Goal: Information Seeking & Learning: Learn about a topic

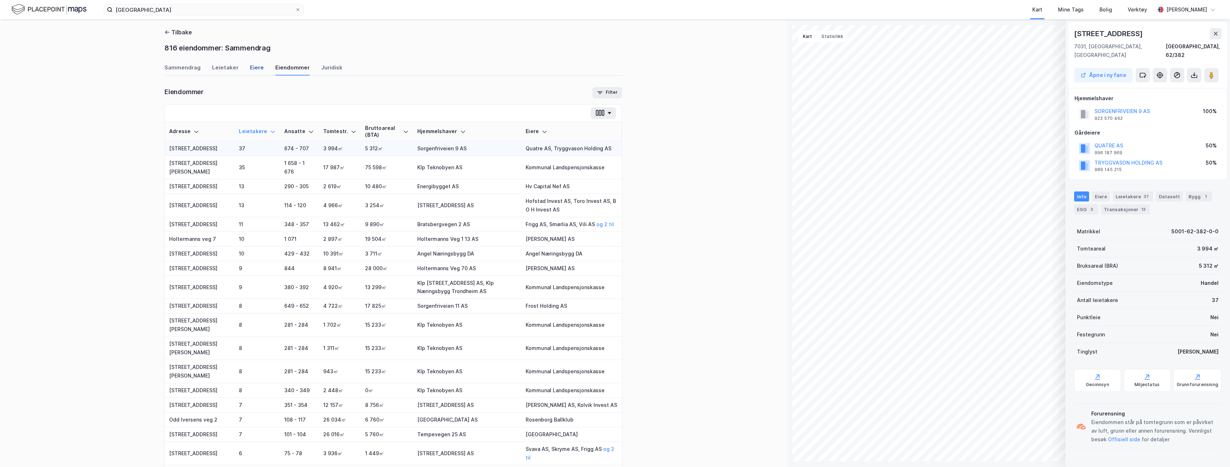
click at [250, 65] on div "Eiere" at bounding box center [257, 70] width 14 height 12
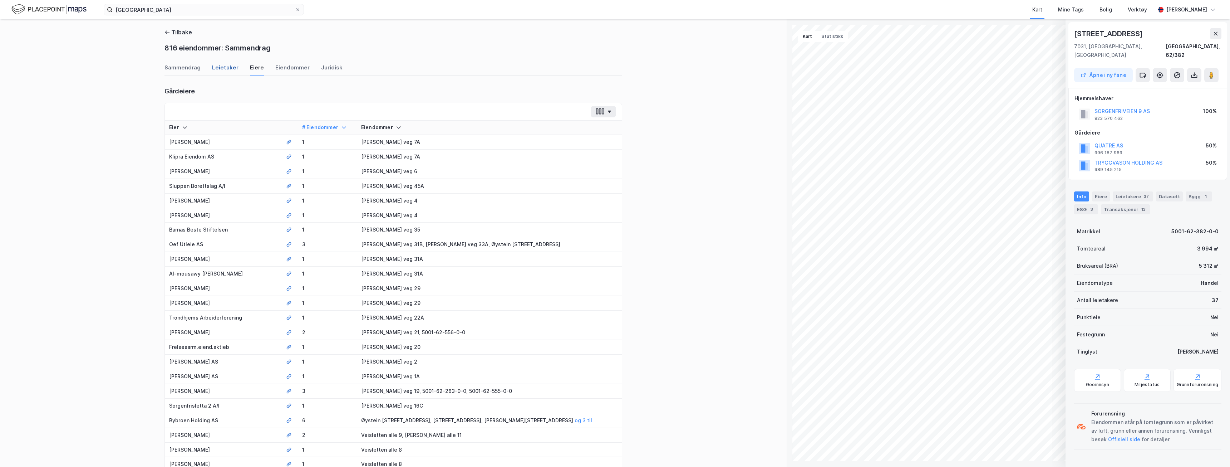
click at [222, 64] on div "Leietaker" at bounding box center [225, 70] width 26 height 12
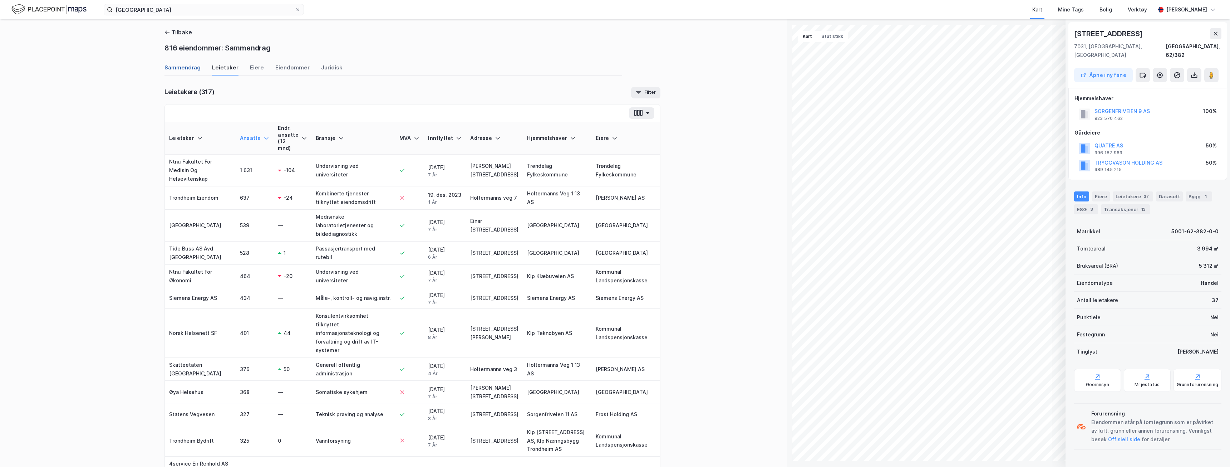
click at [182, 64] on div "Sammendrag" at bounding box center [183, 70] width 36 height 12
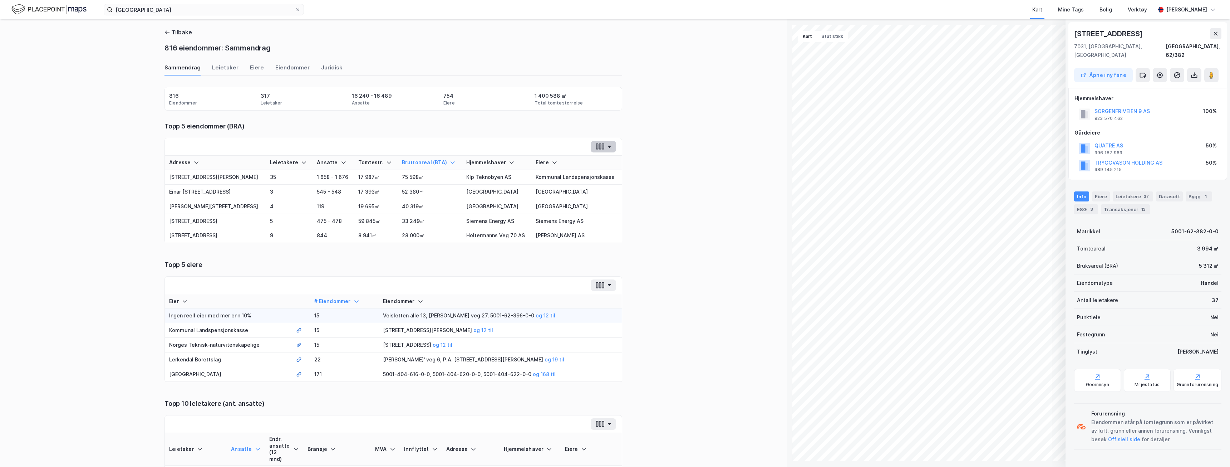
click at [605, 142] on button "button" at bounding box center [603, 146] width 25 height 11
drag, startPoint x: 166, startPoint y: 117, endPoint x: 286, endPoint y: 123, distance: 120.0
click at [284, 123] on div "Eiendommer 816 Leietaker 317 Ansatte 16 240 - 16 489 Eiere 754 Total tomtestørr…" at bounding box center [394, 418] width 458 height 662
click at [286, 123] on div "Topp 5 eiendommer (BRA)" at bounding box center [394, 126] width 458 height 9
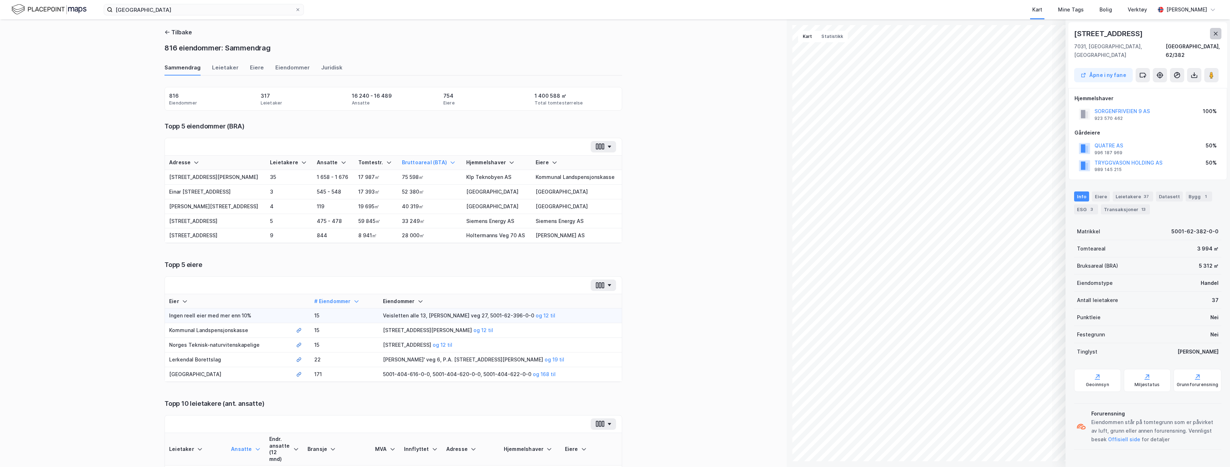
click at [1220, 35] on button at bounding box center [1215, 33] width 11 height 11
